Goal: Task Accomplishment & Management: Use online tool/utility

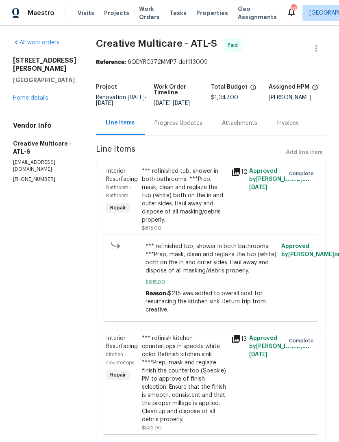
click at [37, 95] on link "Home details" at bounding box center [30, 98] width 35 height 6
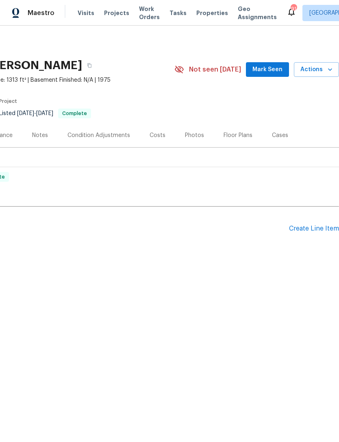
scroll to position [0, 120]
click at [270, 69] on span "Mark Seen" at bounding box center [268, 70] width 30 height 10
click at [310, 222] on div "Pending Line Items Create Line Item" at bounding box center [109, 229] width 459 height 38
click at [311, 222] on div "Pending Line Items Create Line Item" at bounding box center [109, 229] width 459 height 38
click at [308, 229] on div "Create Line Item" at bounding box center [314, 229] width 50 height 8
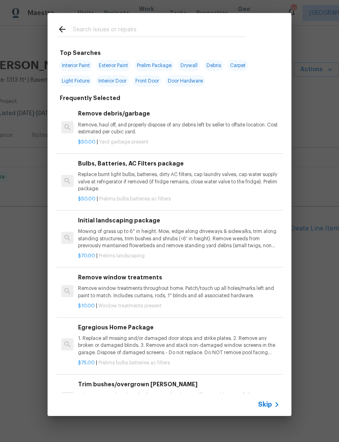
click at [144, 28] on input "text" at bounding box center [159, 30] width 172 height 12
type input "Plu"
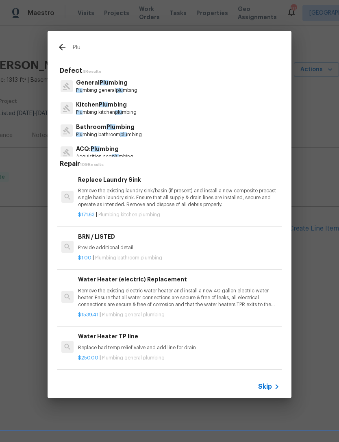
click at [113, 83] on p "General Plu mbing" at bounding box center [106, 82] width 61 height 9
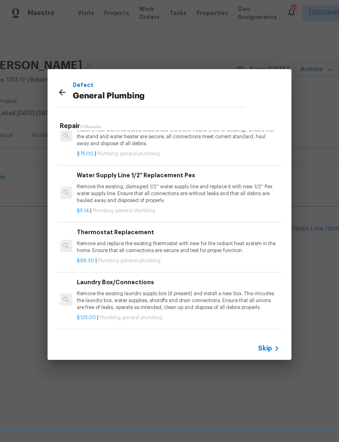
scroll to position [230, 1]
click at [177, 176] on h6 "Water Supply Line 1/2'' Replacement Pex" at bounding box center [178, 174] width 202 height 9
click at [177, 175] on body "Maestro Visits Projects Work Orders Tasks Properties Geo Assignments 91 [GEOGRA…" at bounding box center [169, 155] width 339 height 311
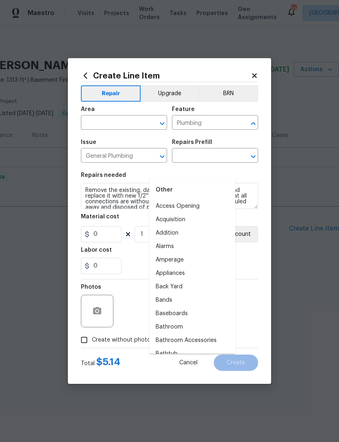
type input "Water Supply Line 1/2'' Replacement Pex $5.14"
type input "5.14"
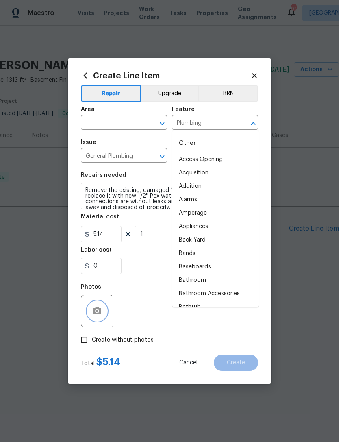
click at [106, 308] on button "button" at bounding box center [97, 311] width 20 height 20
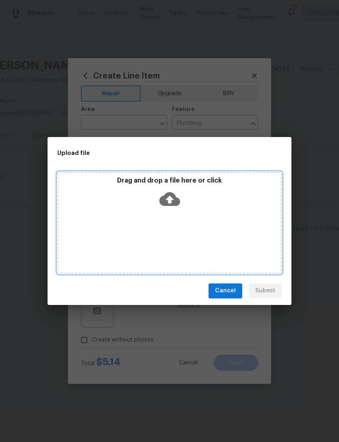
click at [172, 196] on icon at bounding box center [169, 199] width 21 height 14
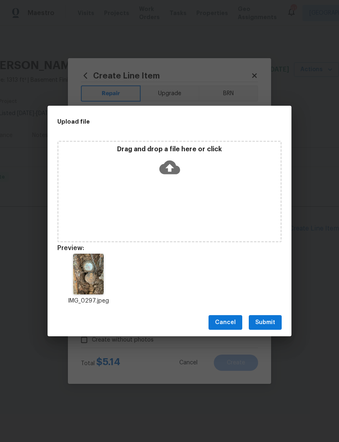
click at [266, 322] on span "Submit" at bounding box center [265, 323] width 20 height 10
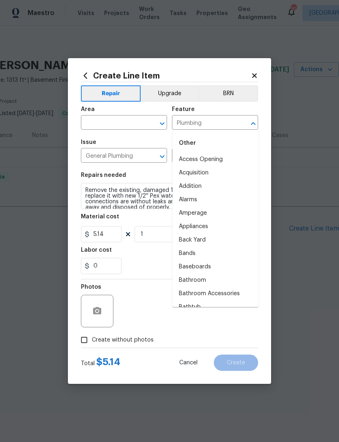
click at [127, 118] on input "text" at bounding box center [112, 123] width 63 height 13
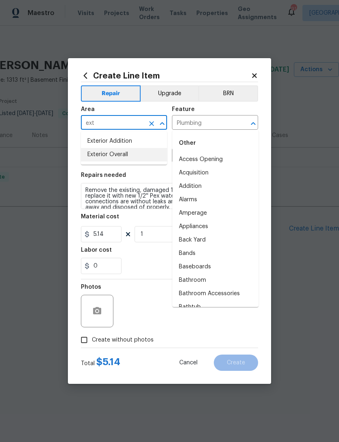
click at [138, 154] on li "Exterior Overall" at bounding box center [124, 154] width 86 height 13
type input "Exterior Overall"
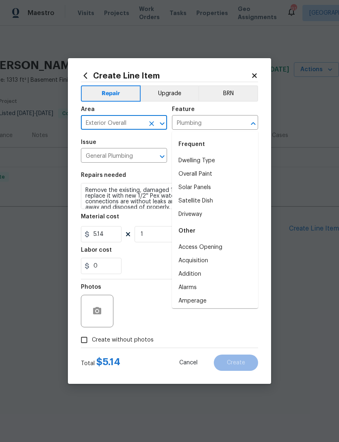
click at [149, 196] on textarea "Remove the existing, damaged 1/2'' water supply line and replace it with new 1/…" at bounding box center [169, 196] width 177 height 26
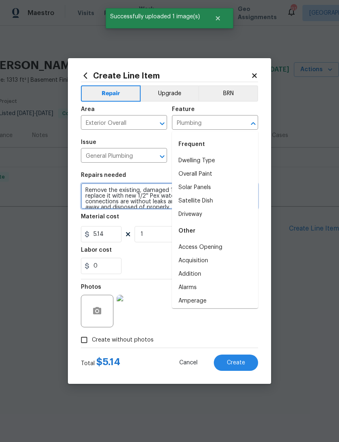
click at [153, 195] on textarea "Remove the existing, damaged 1/2'' water supply line and replace it with new 1/…" at bounding box center [169, 196] width 177 height 26
click at [152, 194] on textarea "Remove the existing, damaged 1/2'' water supply line and replace it with new 1/…" at bounding box center [169, 196] width 177 height 26
type textarea "water supply line. Ensure that all connections are without leaks and that all d…"
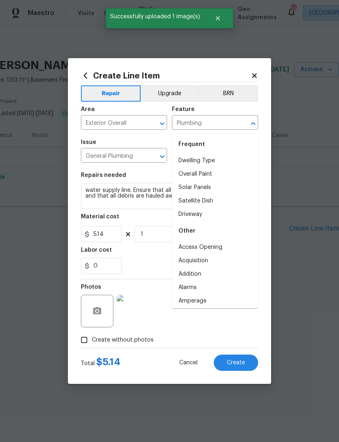
click at [146, 264] on div "0" at bounding box center [169, 266] width 177 height 16
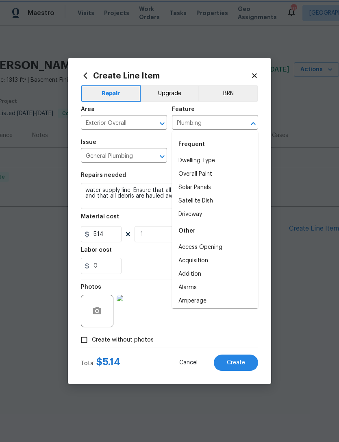
click at [256, 124] on icon "Close" at bounding box center [253, 124] width 10 height 10
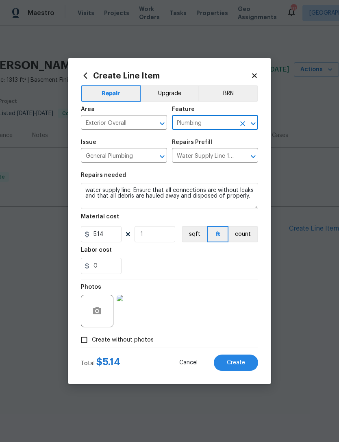
click at [172, 194] on textarea "water supply line. Ensure that all connections are without leaks and that all d…" at bounding box center [169, 196] width 177 height 26
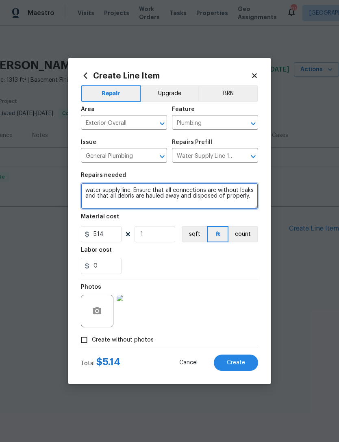
click at [172, 194] on textarea "water supply line. Ensure that all connections are without leaks and that all d…" at bounding box center [169, 196] width 177 height 26
click at [177, 195] on textarea "water supply line. Ensure that all connections are without leaks and that all d…" at bounding box center [169, 196] width 177 height 26
click at [177, 194] on textarea "water supply line. Ensure that all connections are without leaks and that all d…" at bounding box center [169, 196] width 177 height 26
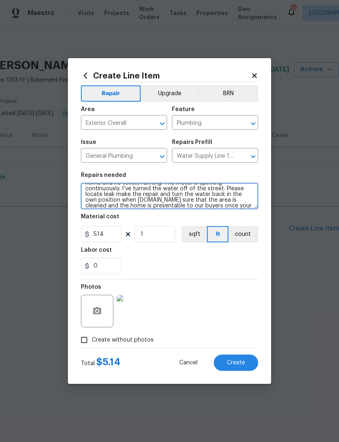
scroll to position [19, 0]
type textarea "We received a high utility bill at this property. I checked the property and th…"
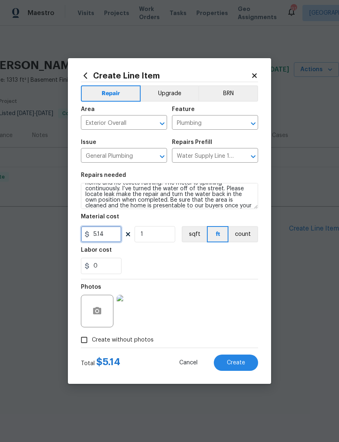
click at [108, 232] on input "5.14" at bounding box center [101, 234] width 41 height 16
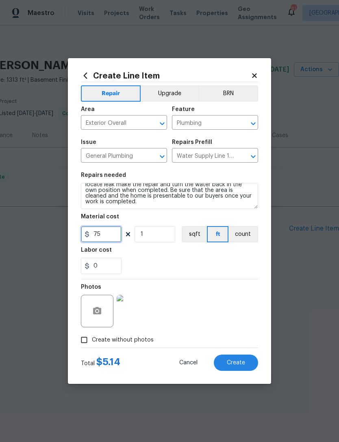
type input "75"
click at [181, 256] on div "Labor cost" at bounding box center [169, 252] width 177 height 11
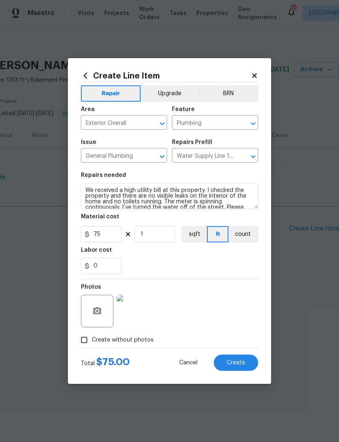
scroll to position [0, 0]
click at [206, 190] on textarea "We received a high utility bill at this property. I checked the property and th…" at bounding box center [169, 196] width 177 height 26
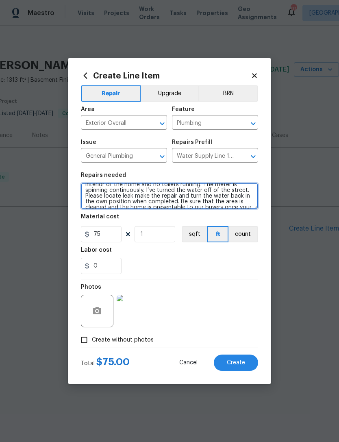
scroll to position [17, 0]
click at [139, 197] on textarea "We received a high utility bill at this property for water. I checked the prope…" at bounding box center [169, 196] width 177 height 26
click at [111, 203] on textarea "We received a high utility bill at this property for water. I checked the prope…" at bounding box center [169, 196] width 177 height 26
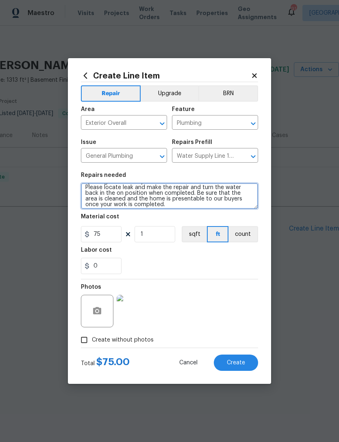
click at [161, 205] on textarea "We received a high utility bill at this property for water. I checked the prope…" at bounding box center [169, 196] width 177 height 26
click at [163, 209] on textarea "We received a high utility bill at this property for water. I checked the prope…" at bounding box center [169, 196] width 177 height 26
click at [180, 205] on textarea "We received a high utility bill at this property for water. I checked the prope…" at bounding box center [169, 196] width 177 height 26
click at [205, 199] on textarea "We received a high utility bill at this property for water. I checked the prope…" at bounding box center [169, 196] width 177 height 26
click at [246, 204] on textarea "We received a high utility bill at this property for water. I checked the prope…" at bounding box center [169, 196] width 177 height 26
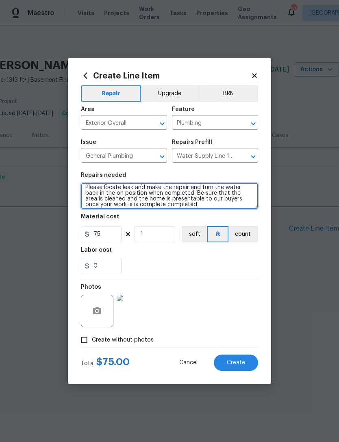
click at [136, 207] on textarea "We received a high utility bill at this property for water. I checked the prope…" at bounding box center [169, 196] width 177 height 26
click at [142, 205] on textarea "We received a high utility bill at this property for water. I checked the prope…" at bounding box center [169, 196] width 177 height 26
click at [149, 203] on textarea "We received a high utility bill at this property for water. I checked the prope…" at bounding box center [169, 196] width 177 height 26
type textarea "We received a high utility bill at this property for water. I checked the prope…"
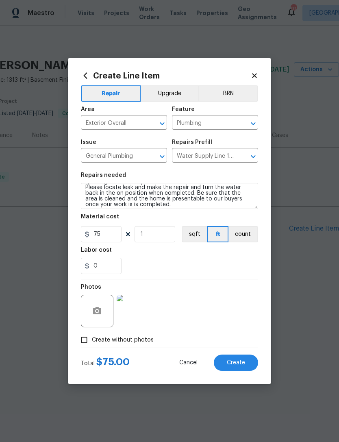
click at [234, 268] on div "0" at bounding box center [169, 266] width 177 height 16
click at [239, 362] on span "Create" at bounding box center [236, 363] width 18 height 6
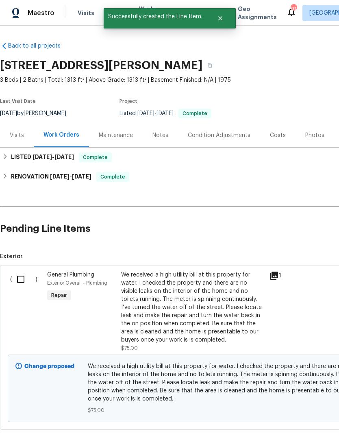
scroll to position [0, 0]
click at [22, 279] on input "checkbox" at bounding box center [23, 279] width 23 height 17
checkbox input "true"
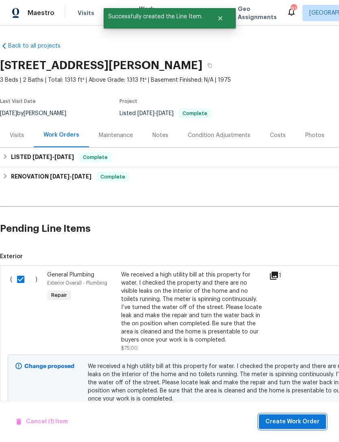
click at [303, 418] on span "Create Work Order" at bounding box center [293, 422] width 54 height 10
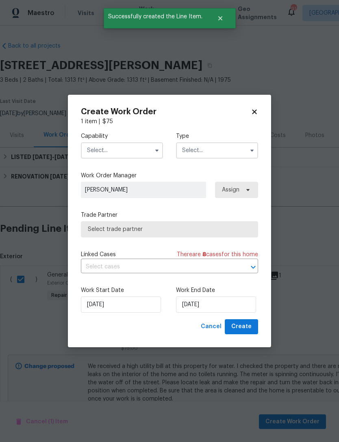
click at [97, 150] on input "text" at bounding box center [122, 150] width 82 height 16
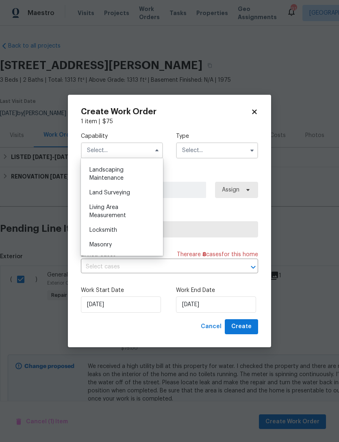
scroll to position [536, 0]
